Goal: Transaction & Acquisition: Purchase product/service

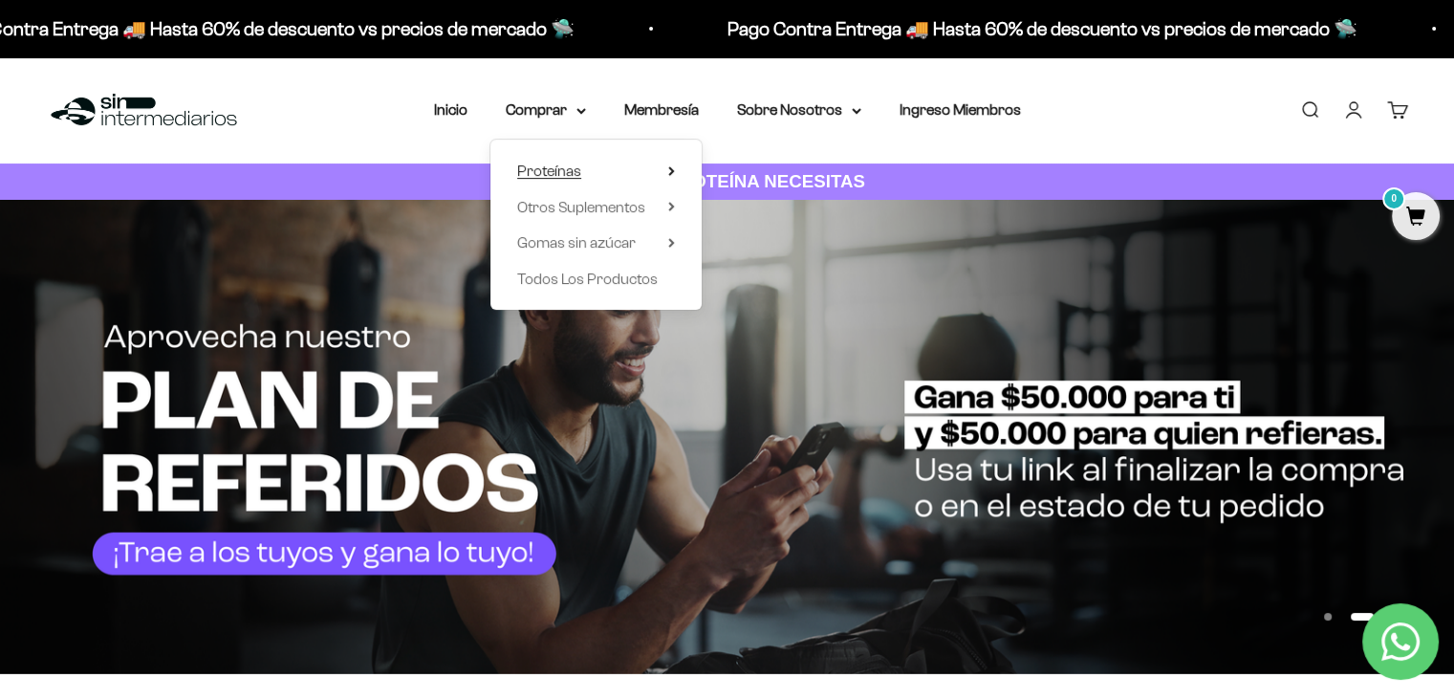
click at [674, 169] on icon at bounding box center [671, 171] width 7 height 10
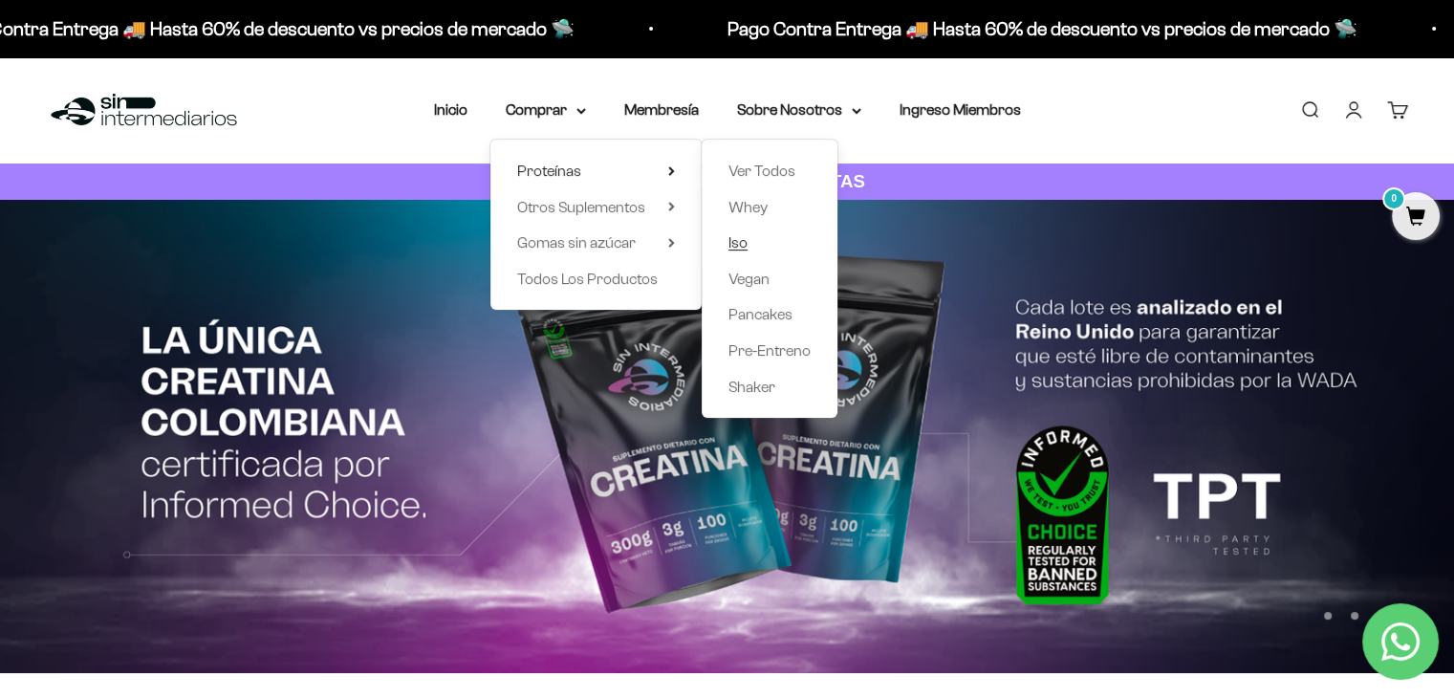
click at [739, 246] on span "Iso" at bounding box center [738, 242] width 19 height 16
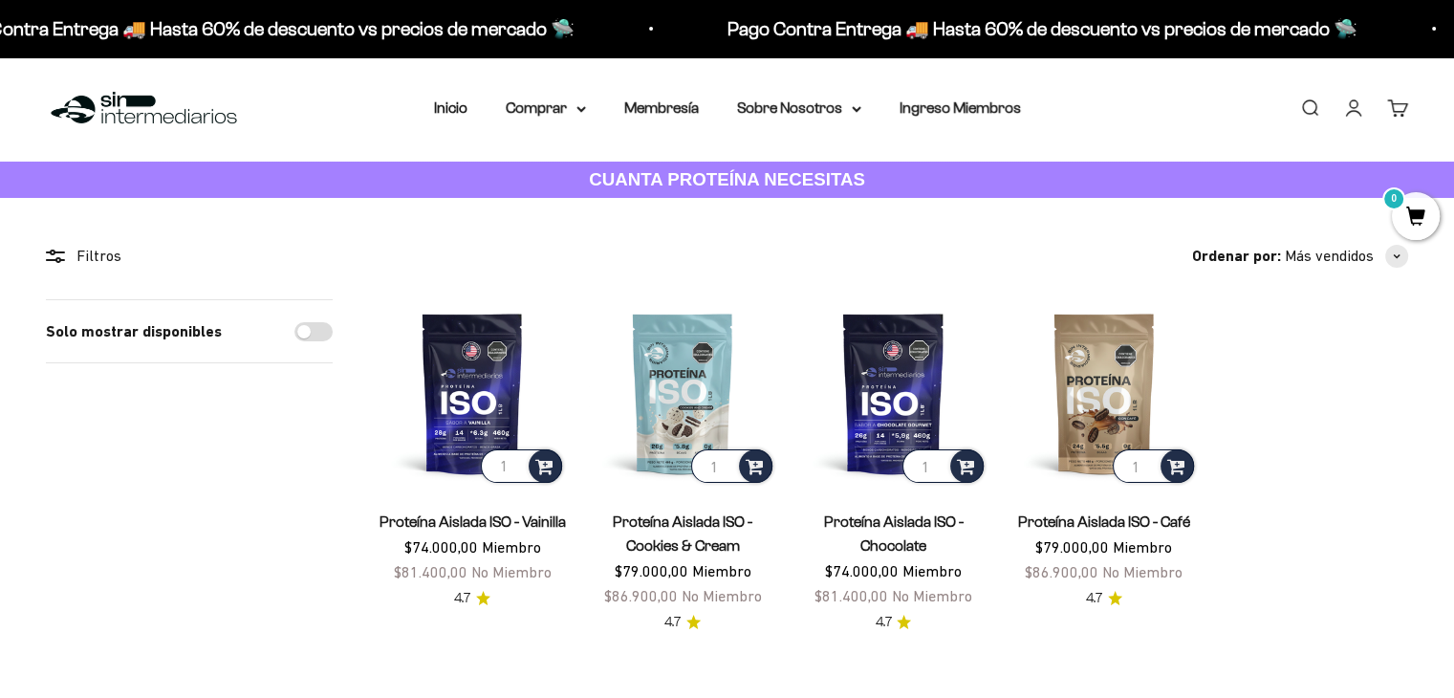
scroll to position [55, 0]
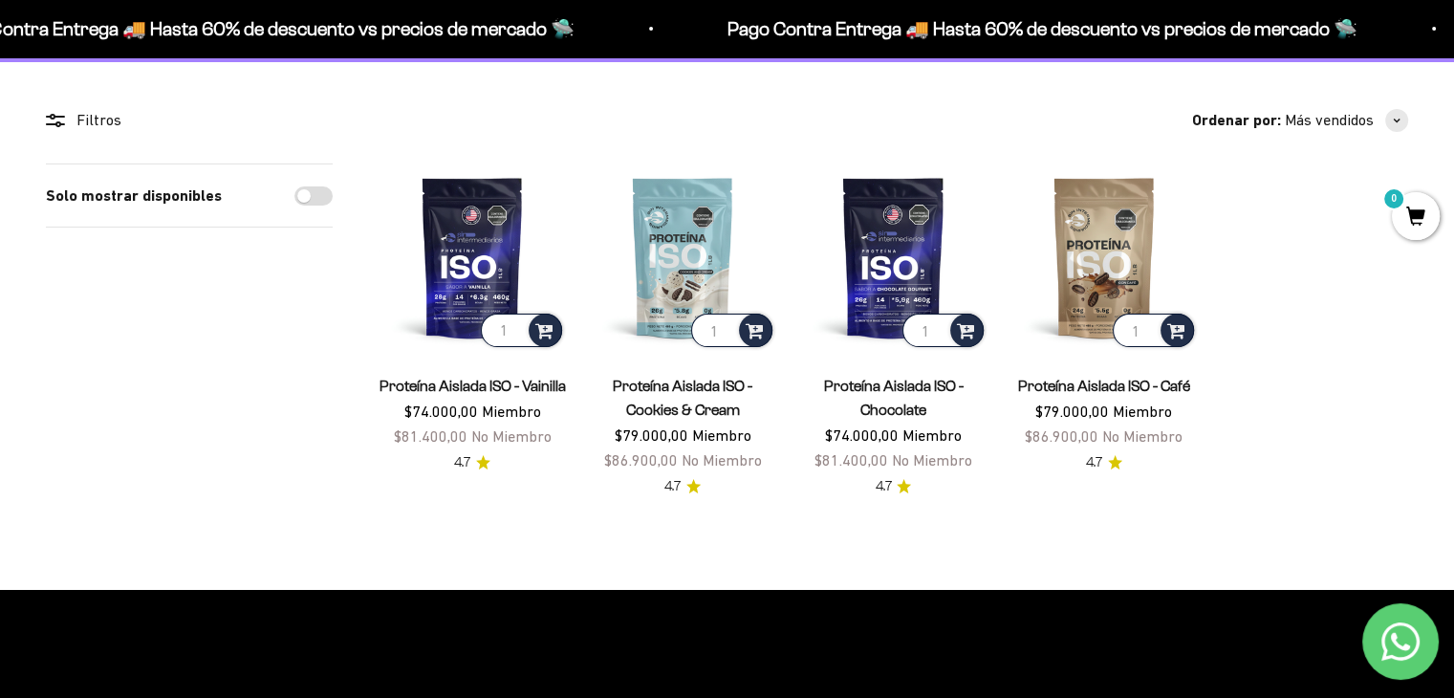
scroll to position [142, 0]
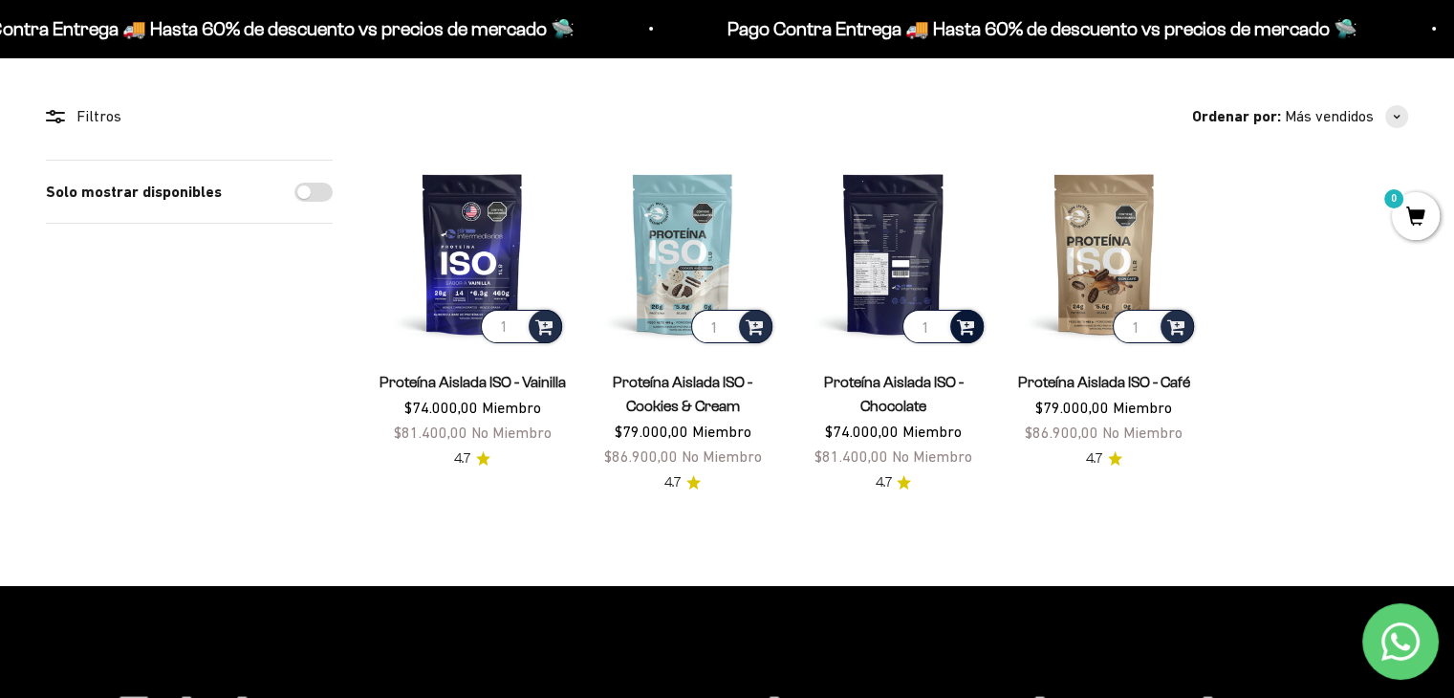
click at [969, 317] on span at bounding box center [966, 326] width 18 height 22
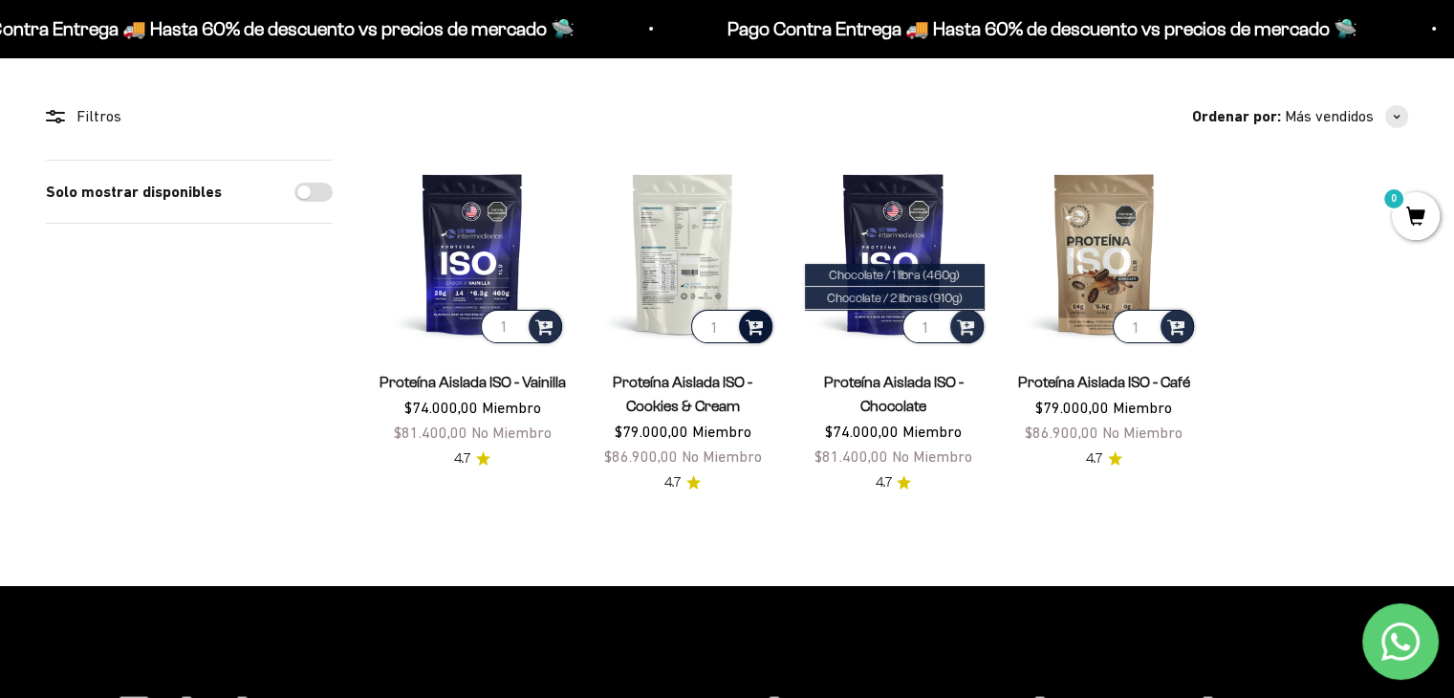
click at [757, 318] on span at bounding box center [755, 326] width 18 height 22
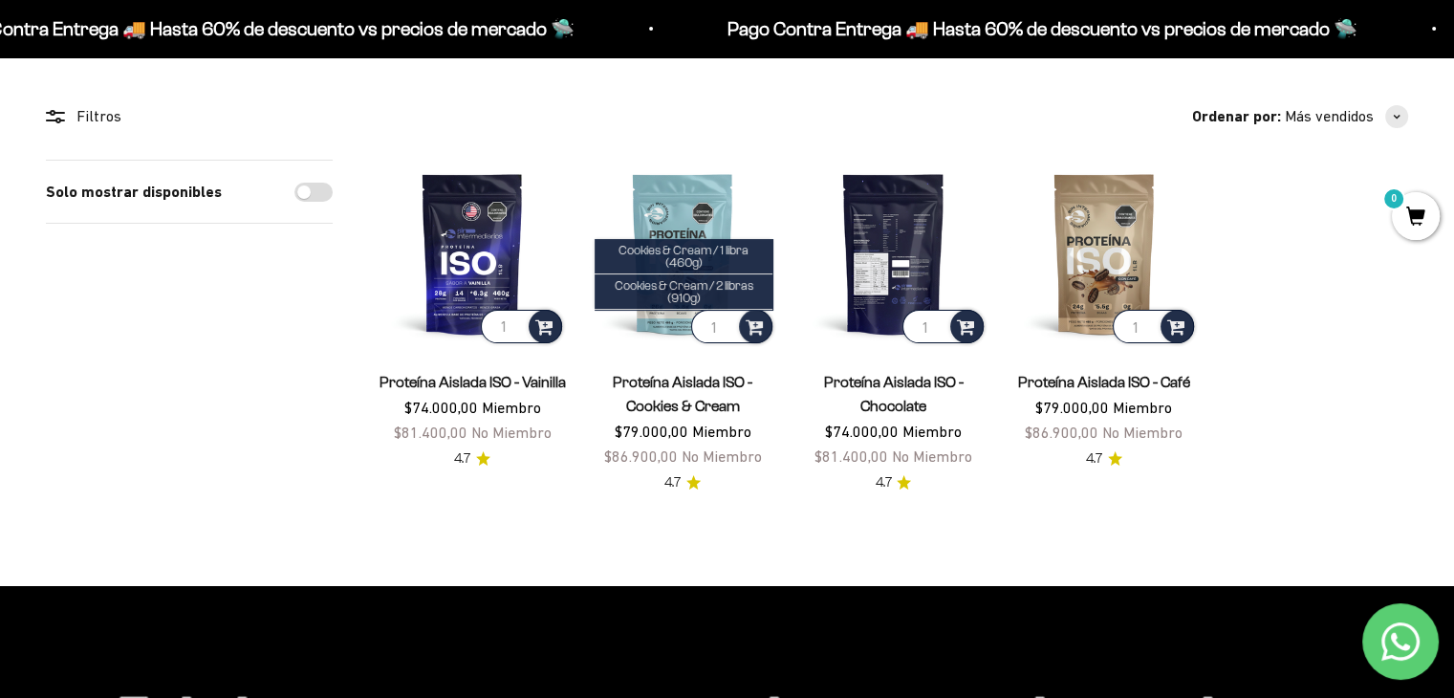
click at [895, 238] on img at bounding box center [892, 253] width 187 height 187
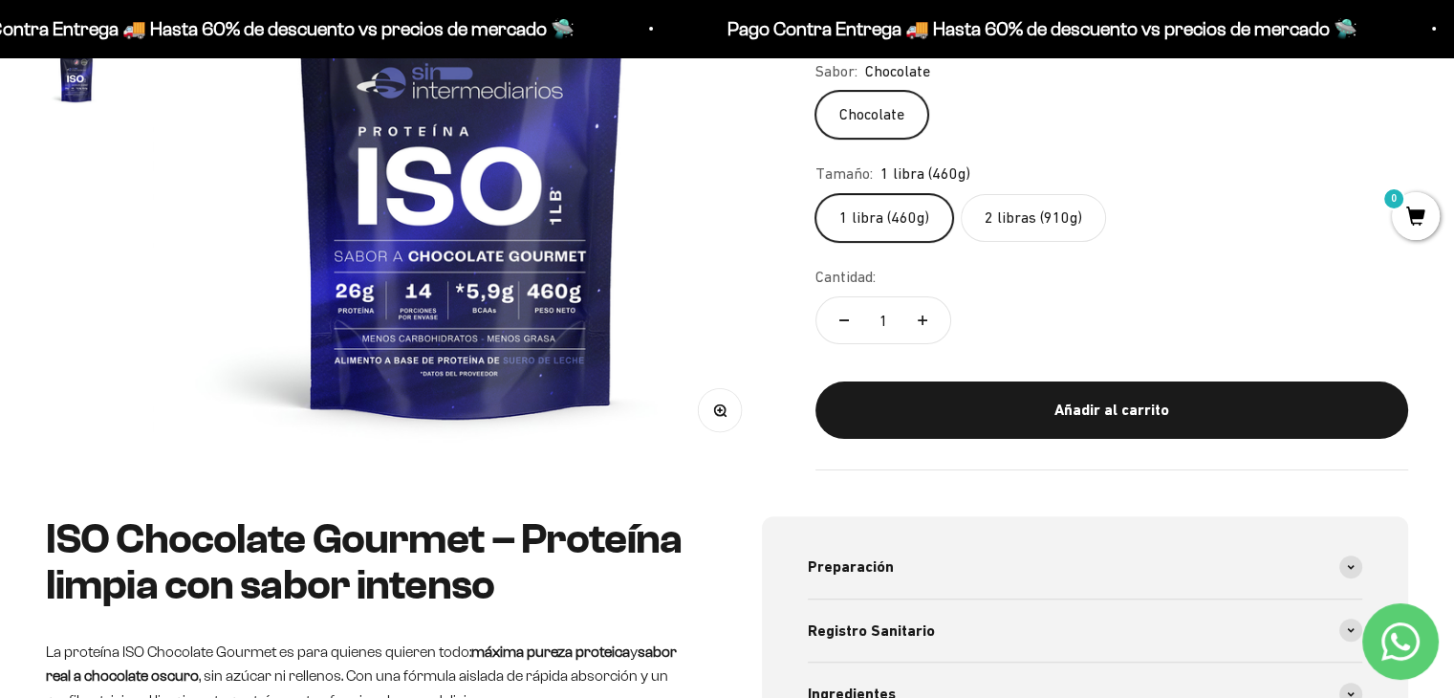
scroll to position [237, 0]
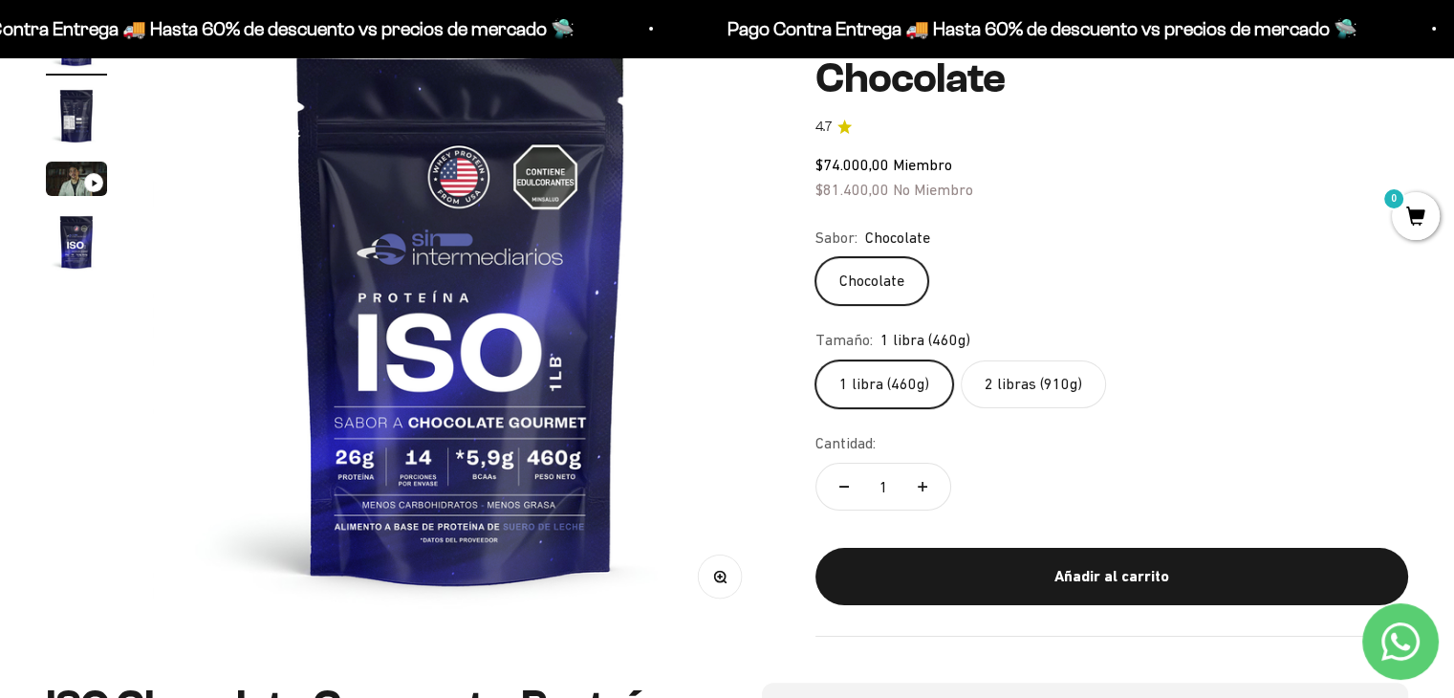
click at [1031, 361] on label "2 libras (910g)" at bounding box center [1033, 385] width 145 height 48
click at [816, 360] on input "2 libras (910g)" at bounding box center [815, 360] width 1 height 1
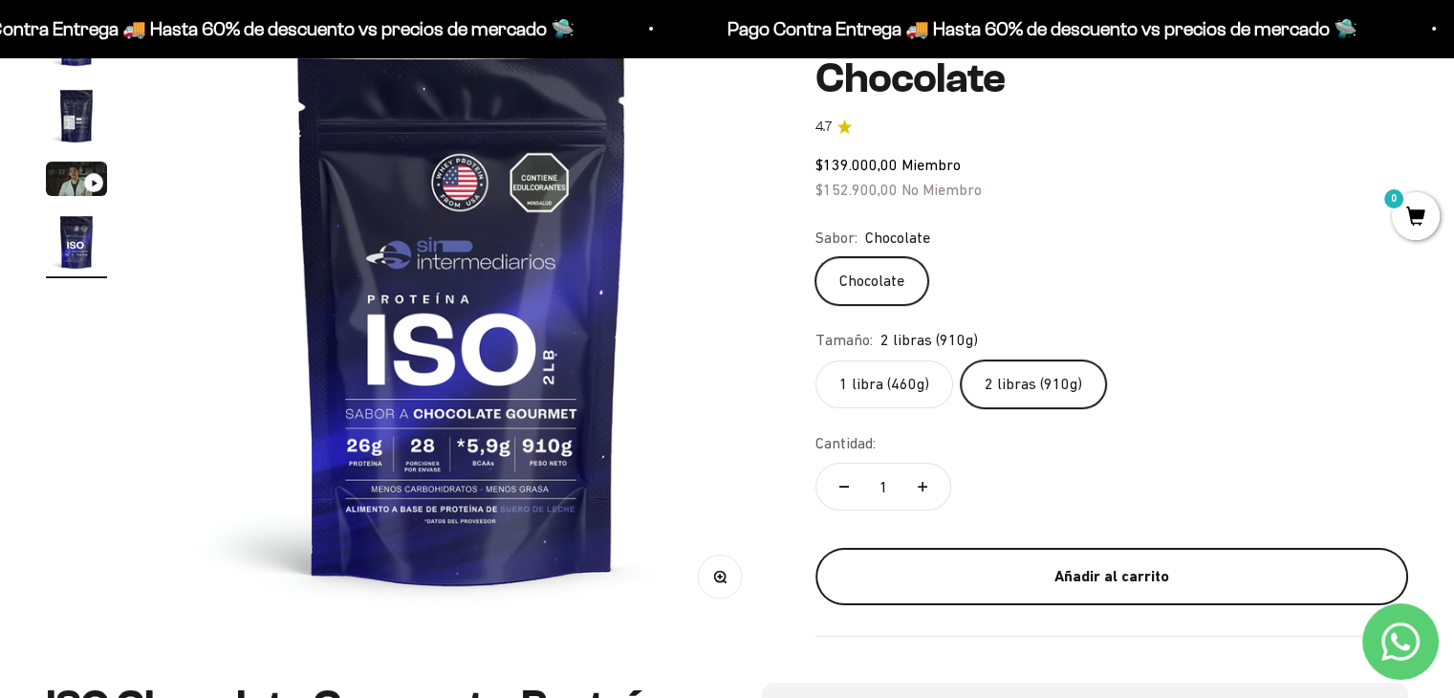
click at [1165, 564] on div "Añadir al carrito" at bounding box center [1112, 576] width 516 height 25
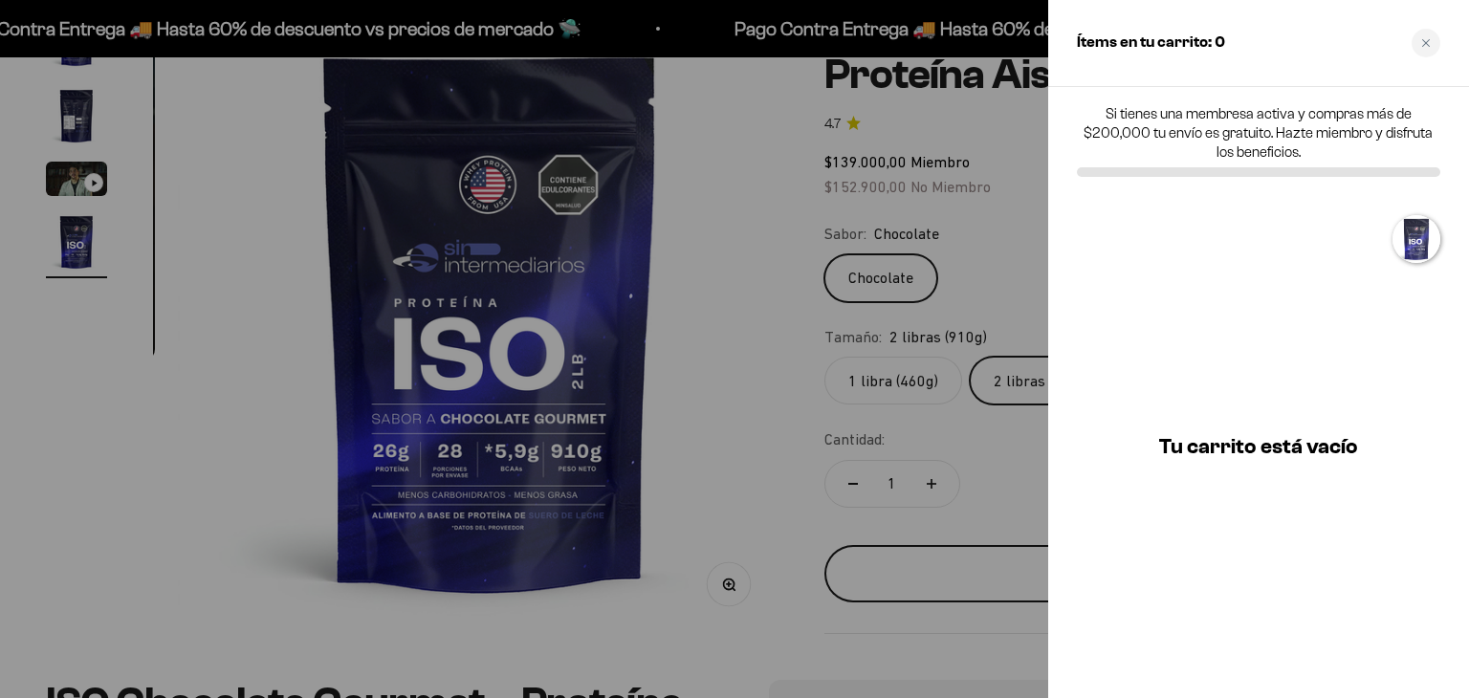
scroll to position [0, 1943]
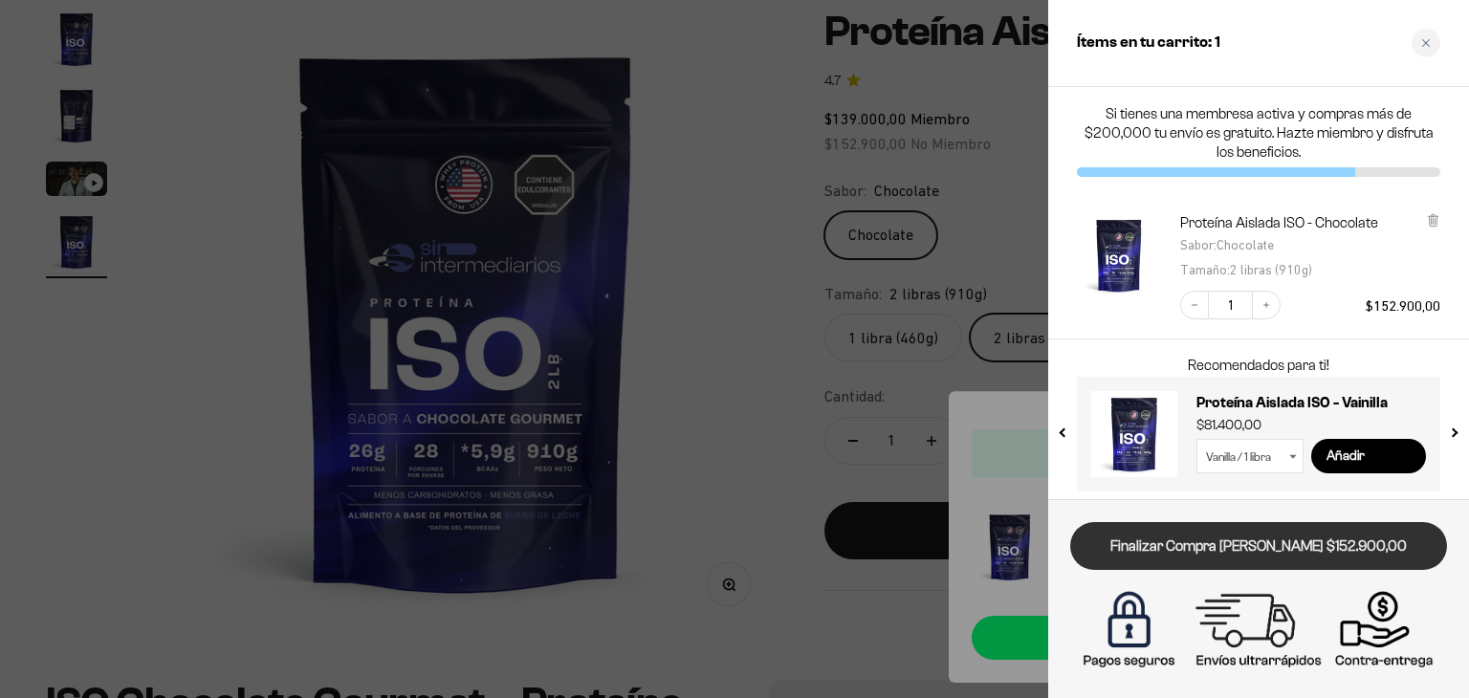
click at [1320, 549] on link "Finalizar Compra [PERSON_NAME] $152.900,00" at bounding box center [1258, 546] width 377 height 49
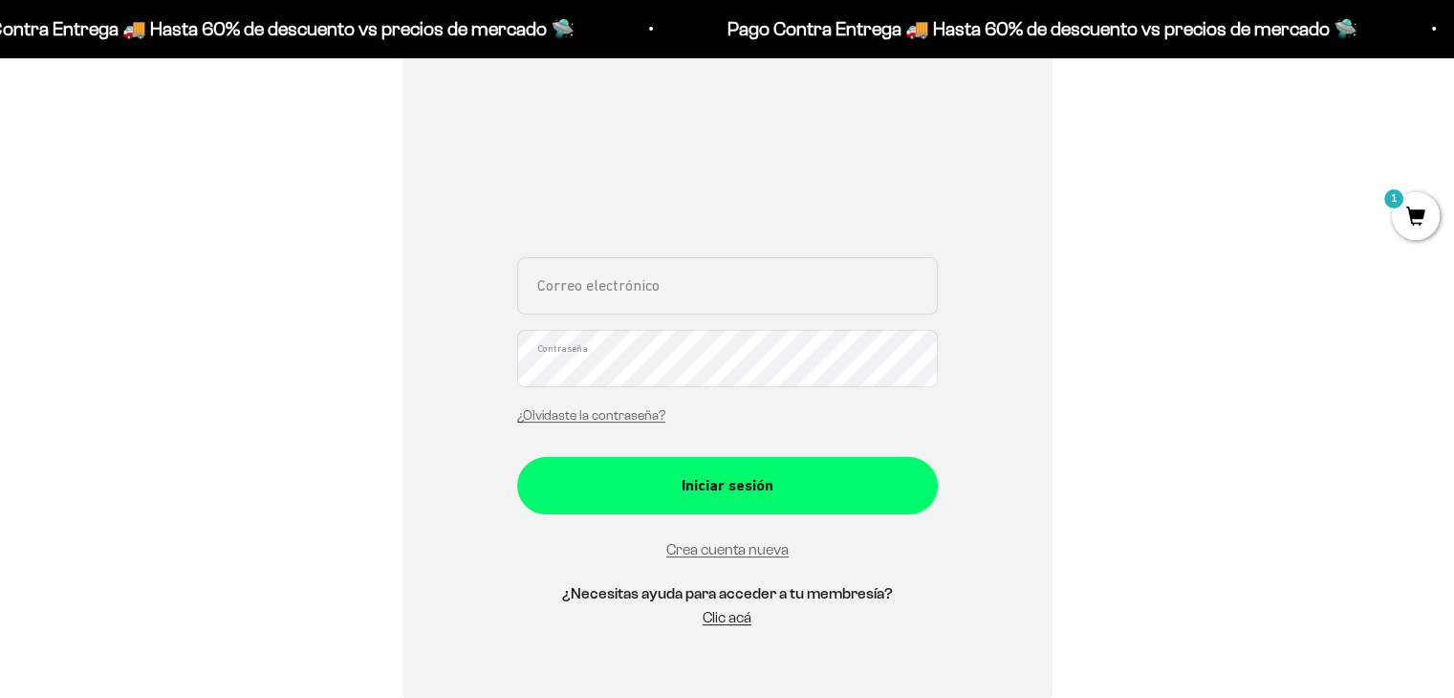
scroll to position [263, 0]
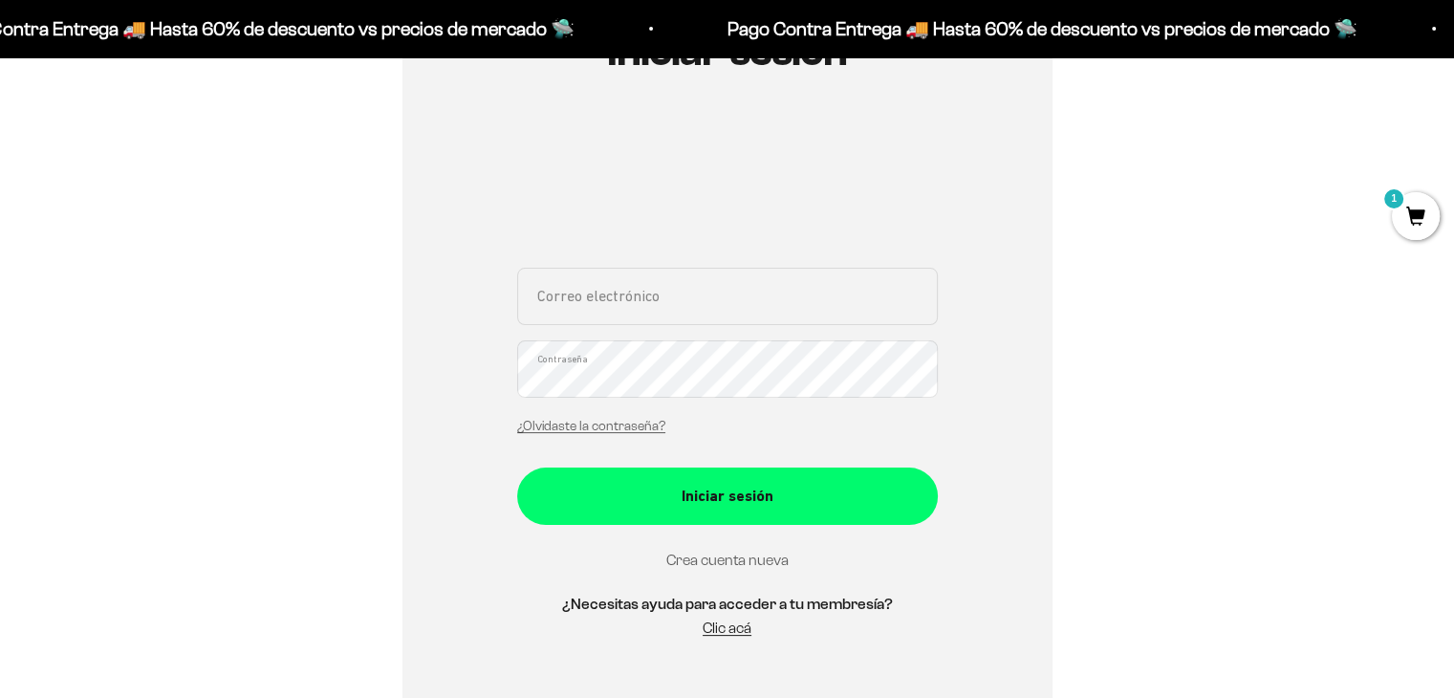
click at [688, 558] on link "Crea cuenta nueva" at bounding box center [728, 560] width 122 height 16
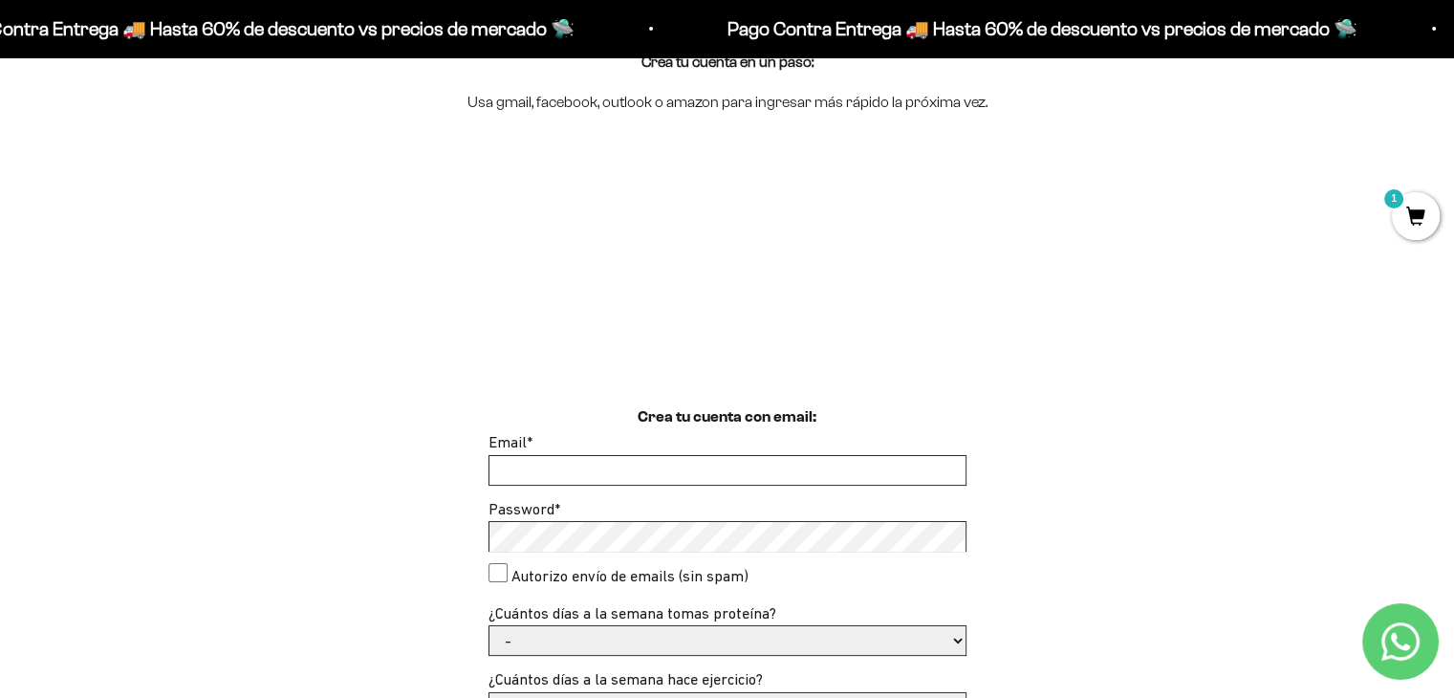
scroll to position [272, 0]
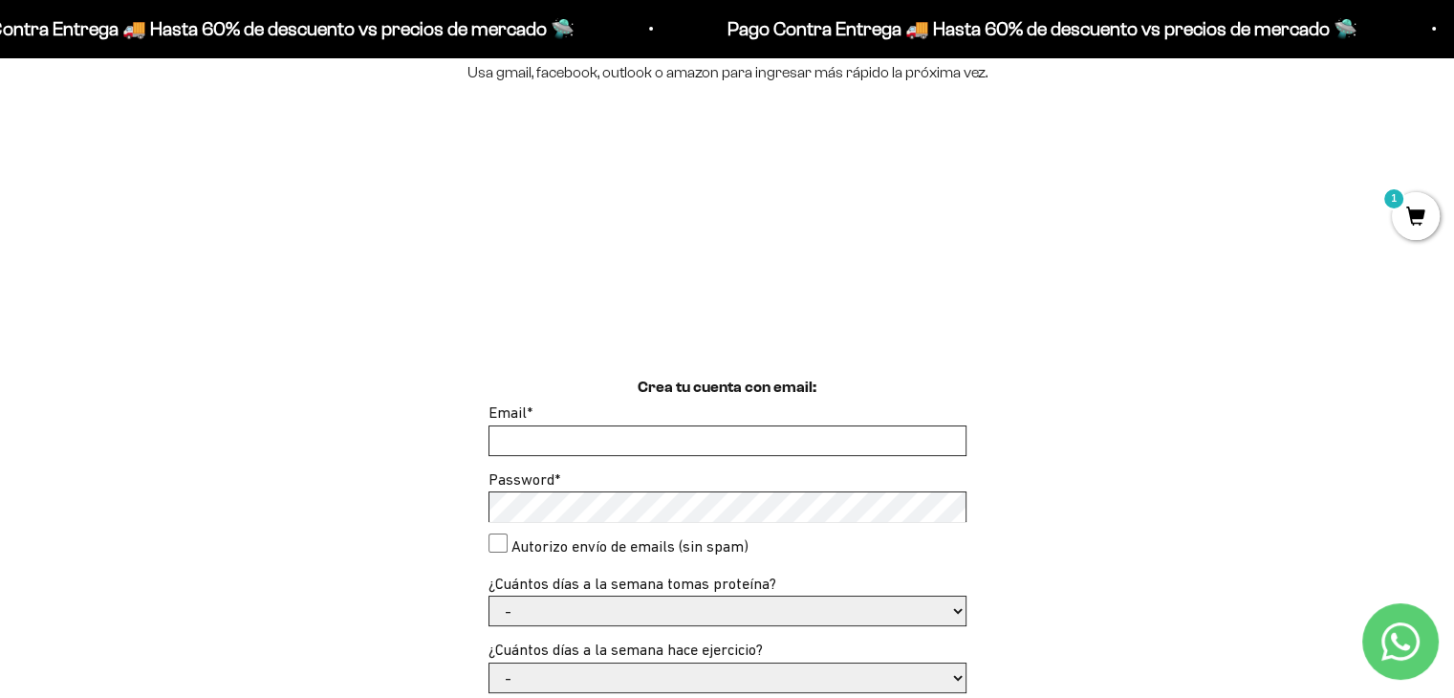
click at [516, 426] on input "Email *" at bounding box center [728, 440] width 476 height 29
type input "[EMAIL_ADDRESS][DOMAIN_NAME]"
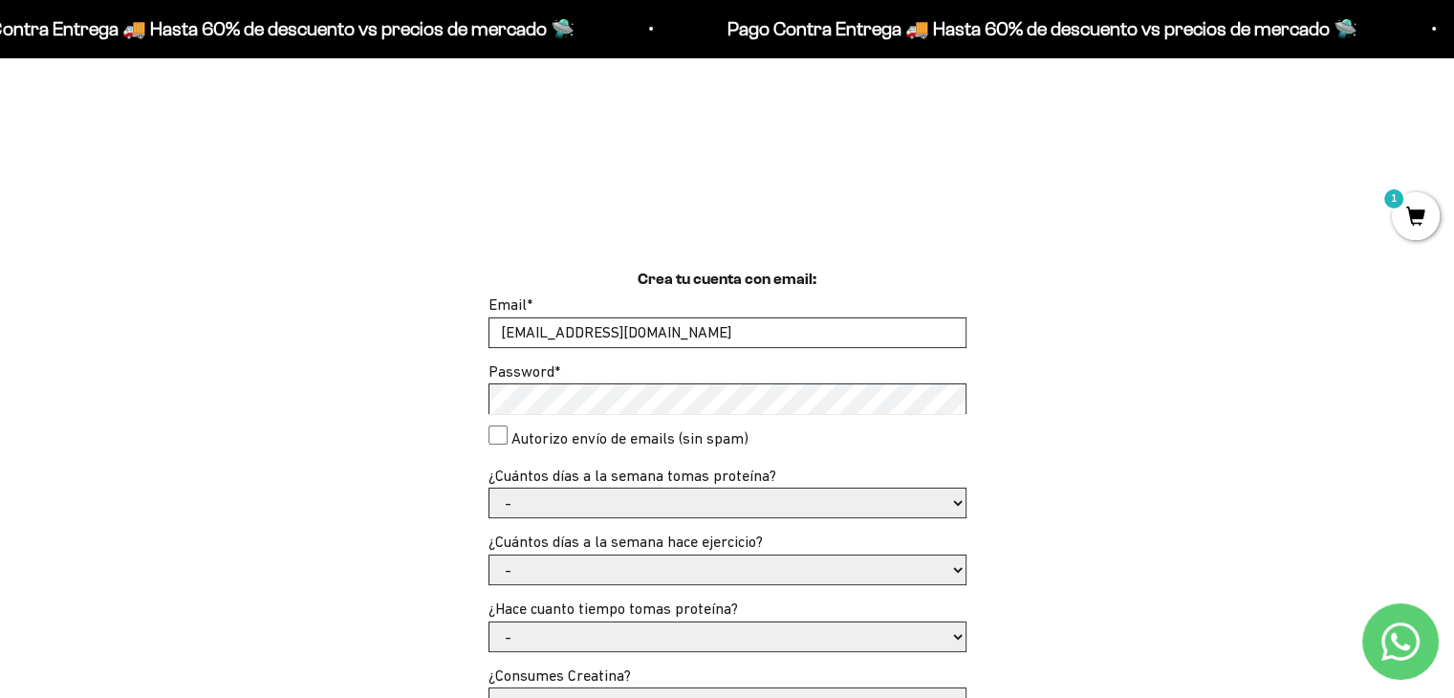
scroll to position [406, 0]
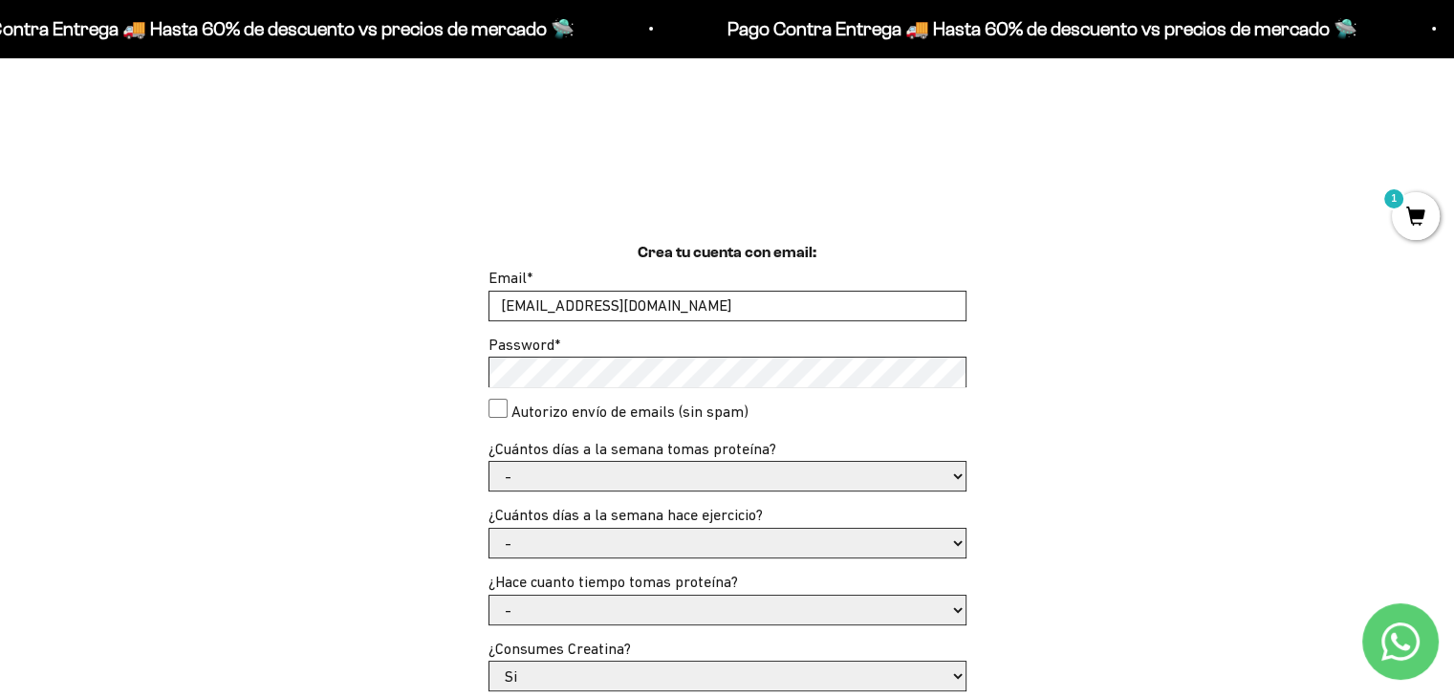
click at [503, 414] on consent"] "Autorizo envío de emails (sin spam)" at bounding box center [498, 408] width 19 height 19
checkbox consent"] "true"
click at [563, 470] on select "- 1 o 2 3 a 5 6 o 7" at bounding box center [728, 476] width 476 height 29
select select "3 a 5"
click at [490, 462] on select "- 1 o 2 3 a 5 6 o 7" at bounding box center [728, 476] width 476 height 29
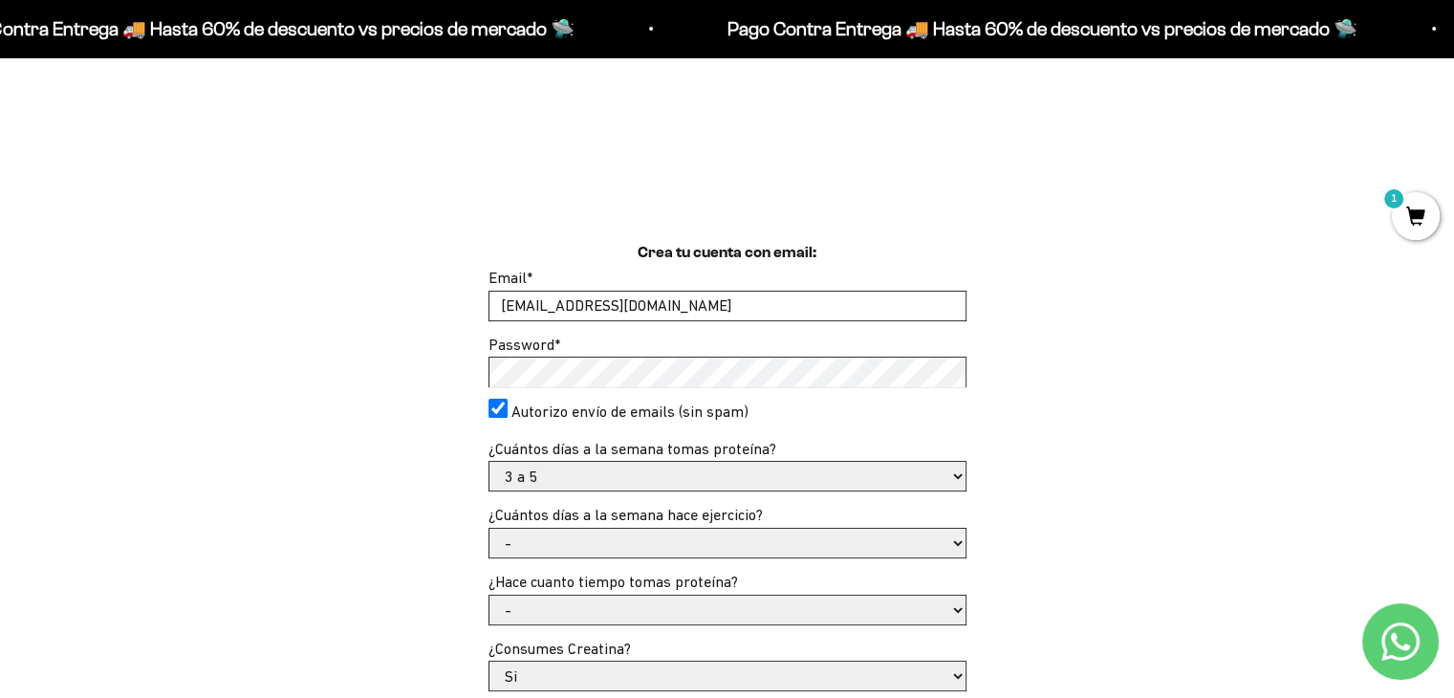
click at [579, 543] on select "- No hago 1 a 2 días 3 a 5 días 6 o 7 días" at bounding box center [728, 543] width 476 height 29
select select "3 a 5 días"
click at [490, 529] on select "- No hago 1 a 2 días 3 a 5 días 6 o 7 días" at bounding box center [728, 543] width 476 height 29
click at [601, 609] on select "- Apenas estoy empezando Menos de 6 meses Más de 6 meses Hace más de un año" at bounding box center [728, 610] width 476 height 29
select select "Menos de 6 meses"
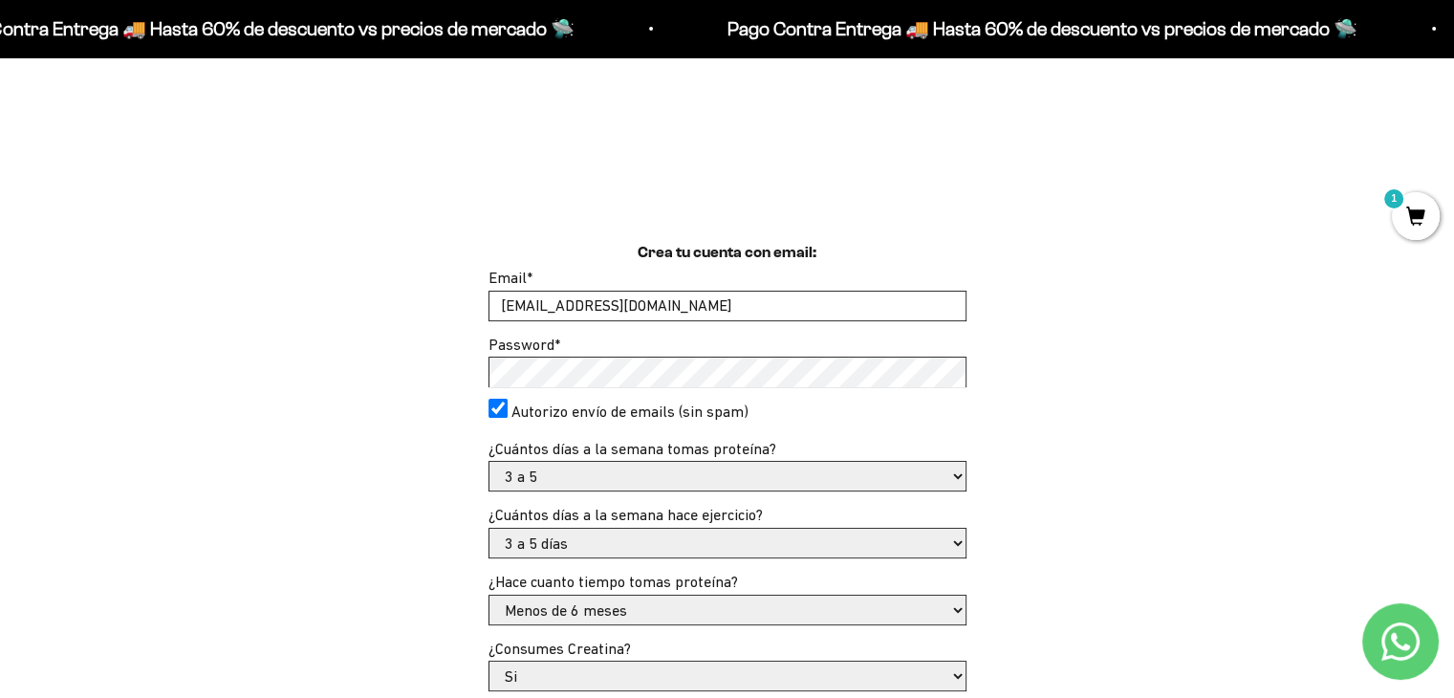
click at [490, 596] on select "- Apenas estoy empezando Menos de 6 meses Más de 6 meses Hace más de un año" at bounding box center [728, 610] width 476 height 29
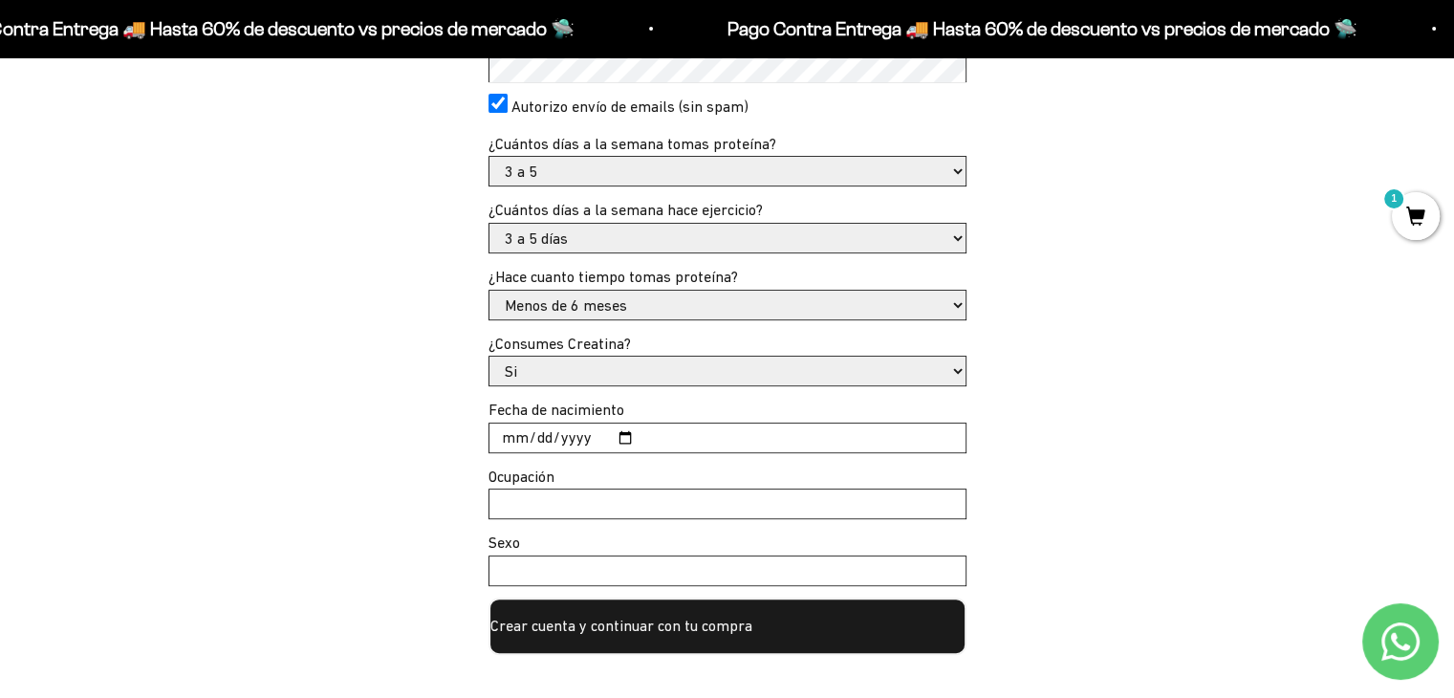
scroll to position [736, 0]
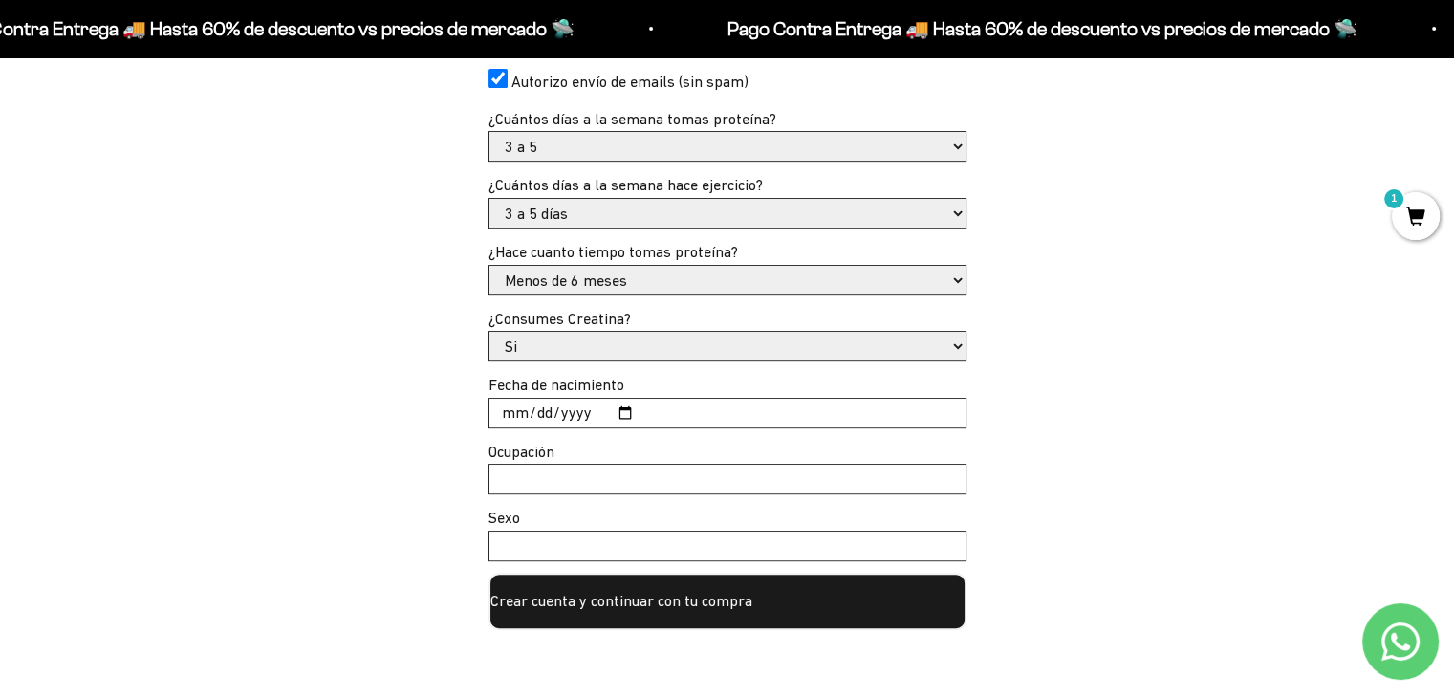
click at [506, 401] on input "Fecha de nacimiento" at bounding box center [728, 413] width 476 height 29
type input "[DATE]"
click at [534, 467] on input "Ocupación" at bounding box center [728, 479] width 476 height 29
type input "e"
type input "Enfermera"
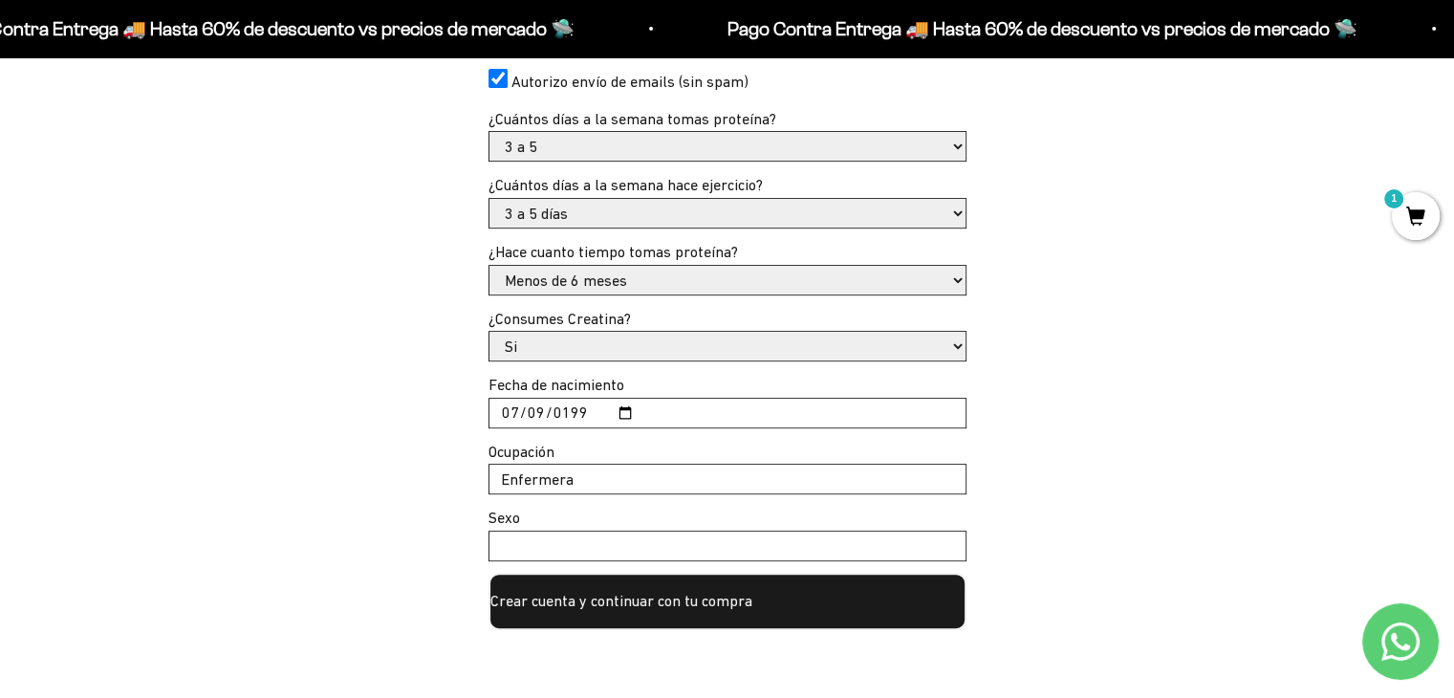
click at [564, 555] on input "Sexo" at bounding box center [728, 546] width 476 height 29
type input "Mujer"
click at [602, 601] on button "Crear cuenta y continuar con tu compra" at bounding box center [728, 601] width 478 height 57
